Goal: Find contact information: Find contact information

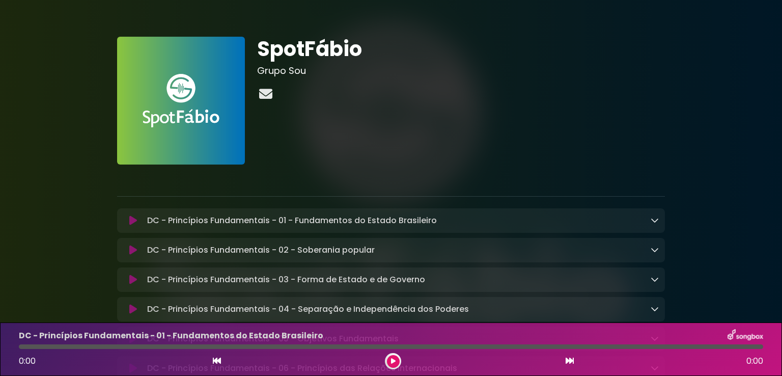
click at [266, 88] on icon at bounding box center [265, 93] width 17 height 13
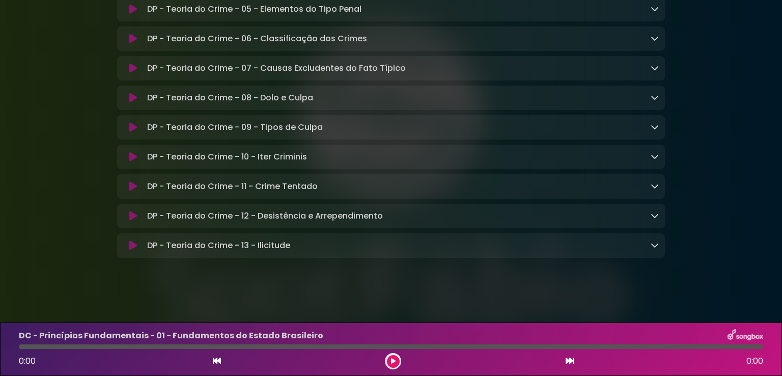
scroll to position [5948, 0]
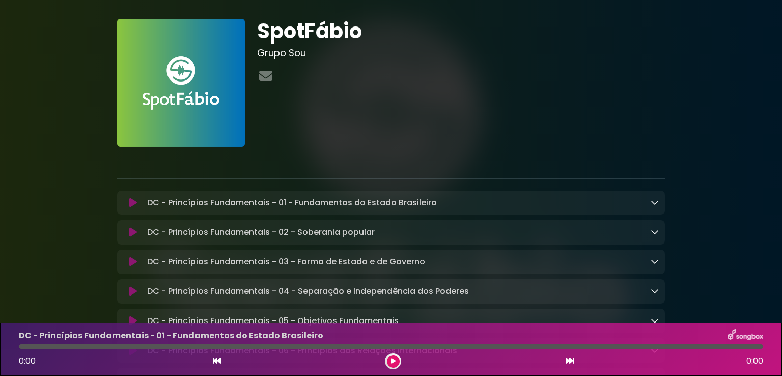
scroll to position [0, 0]
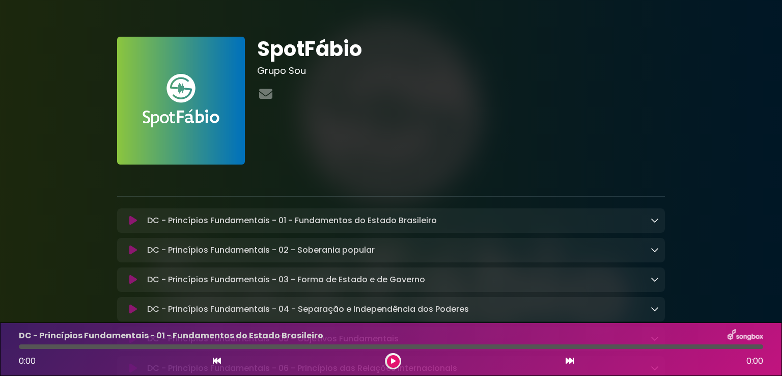
click at [312, 49] on h1 "SpotFábio" at bounding box center [461, 49] width 408 height 24
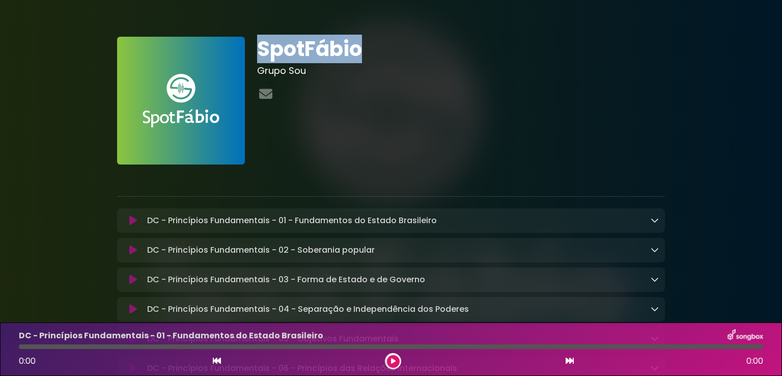
click at [312, 49] on h1 "SpotFábio" at bounding box center [461, 49] width 408 height 24
click at [171, 119] on img at bounding box center [181, 101] width 128 height 128
